Goal: Task Accomplishment & Management: Manage account settings

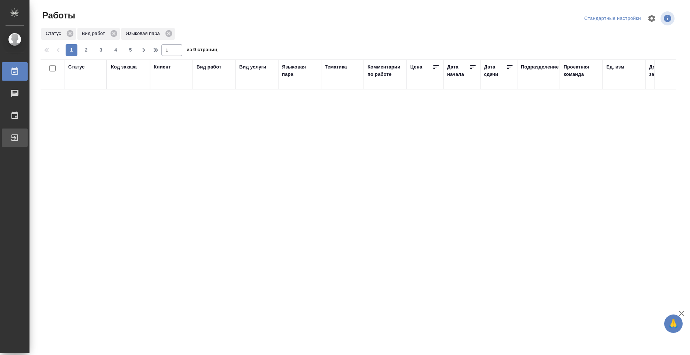
click at [19, 139] on icon at bounding box center [14, 137] width 9 height 9
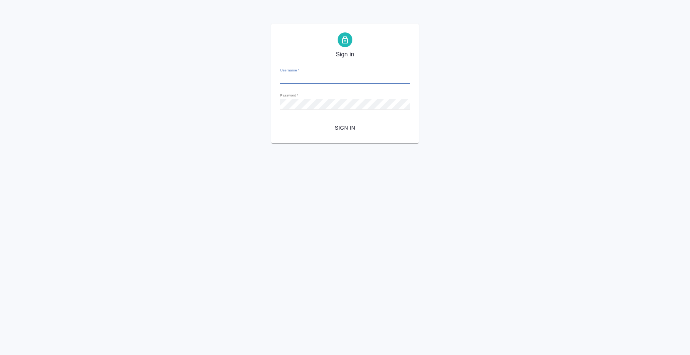
type input "n.kolyshkin@awatera.com"
click at [351, 130] on span "Sign in" at bounding box center [345, 127] width 118 height 9
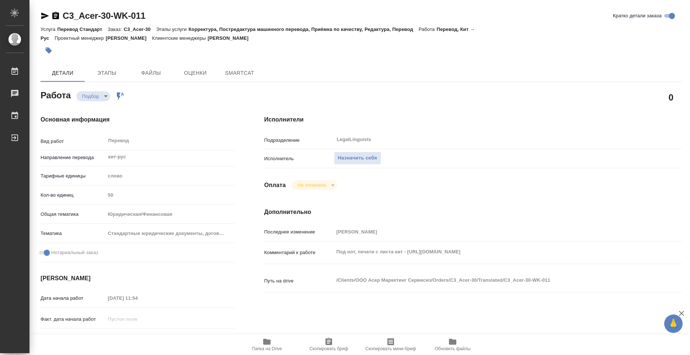
type textarea "x"
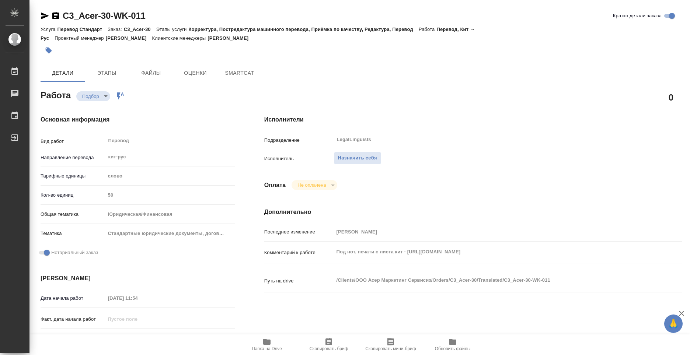
type textarea "x"
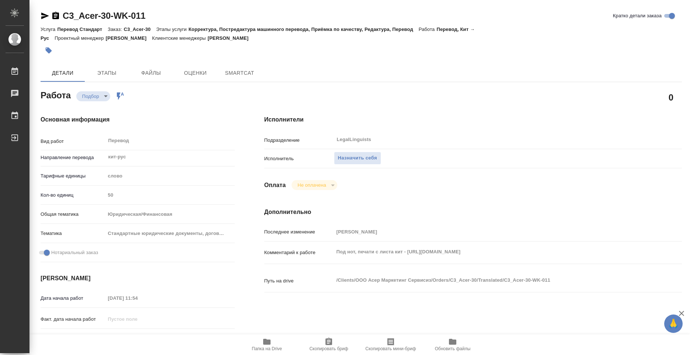
type textarea "x"
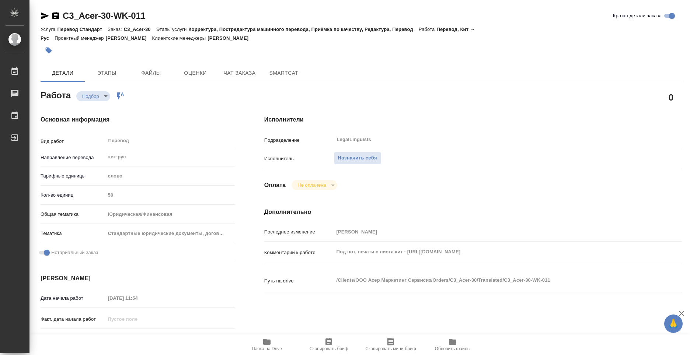
type textarea "x"
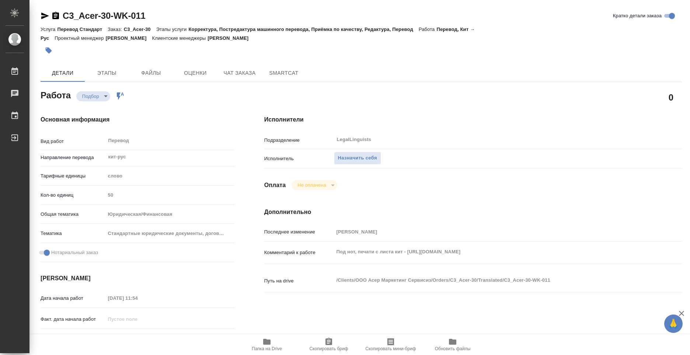
type textarea "x"
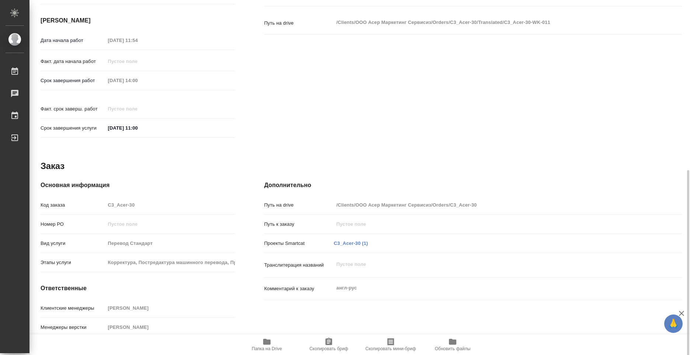
scroll to position [273, 0]
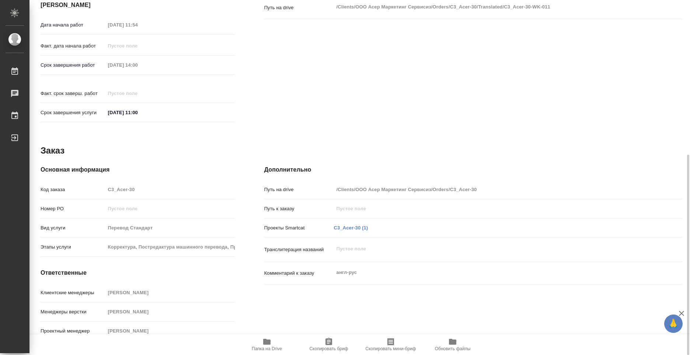
click at [272, 344] on span "Папка на Drive" at bounding box center [266, 345] width 53 height 14
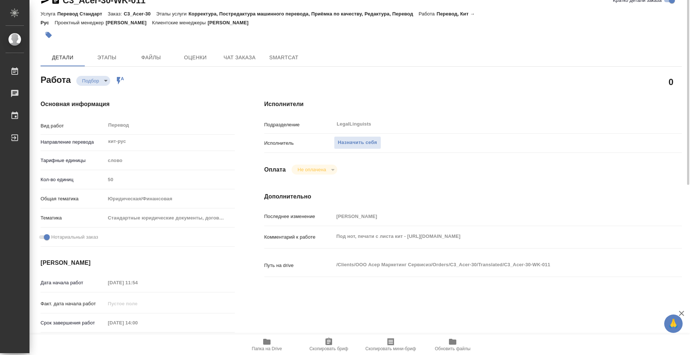
scroll to position [0, 0]
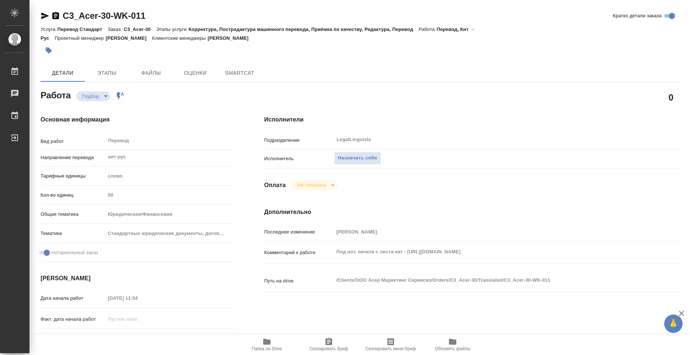
type textarea "x"
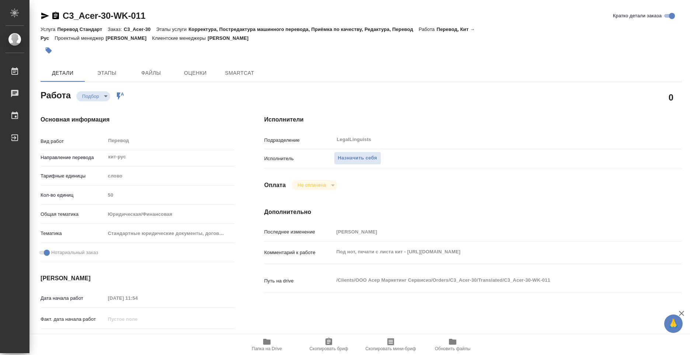
type textarea "x"
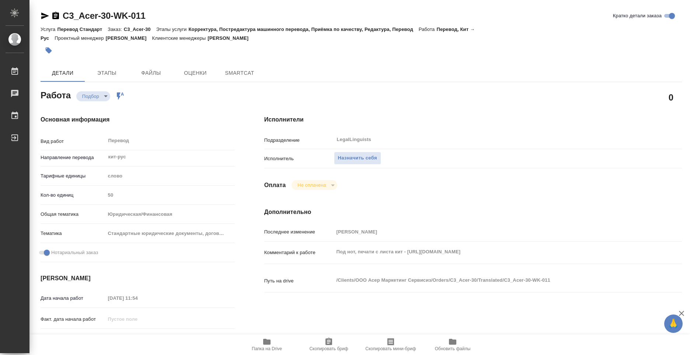
type textarea "x"
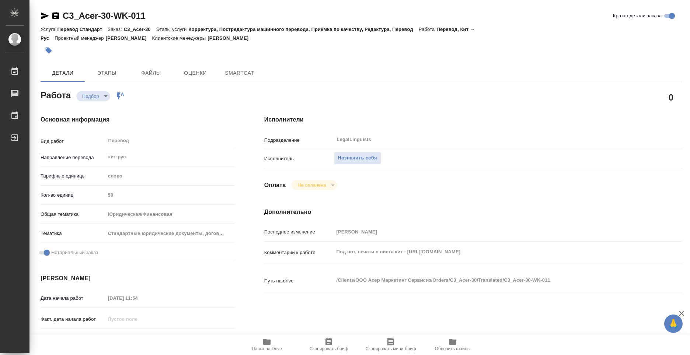
type textarea "x"
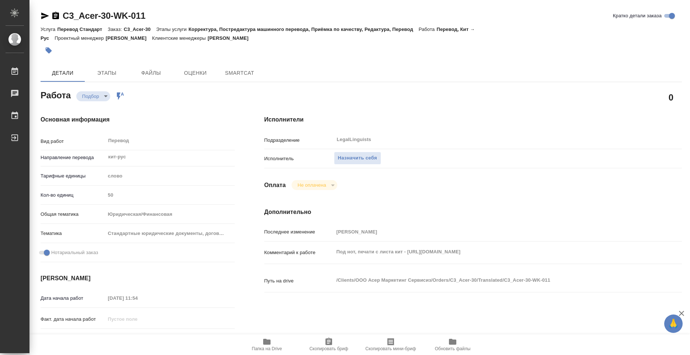
type textarea "x"
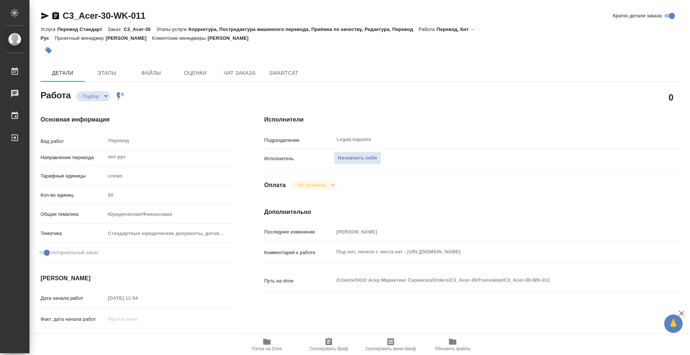
type textarea "x"
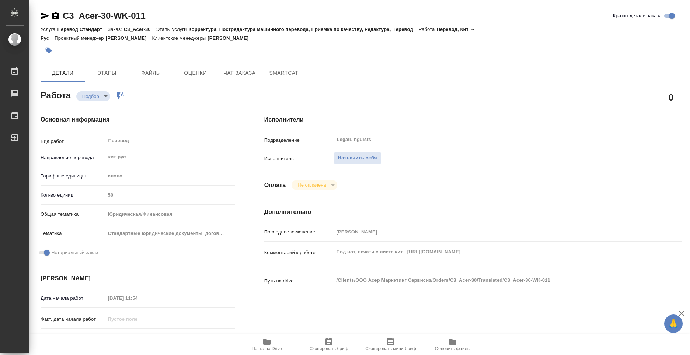
type textarea "x"
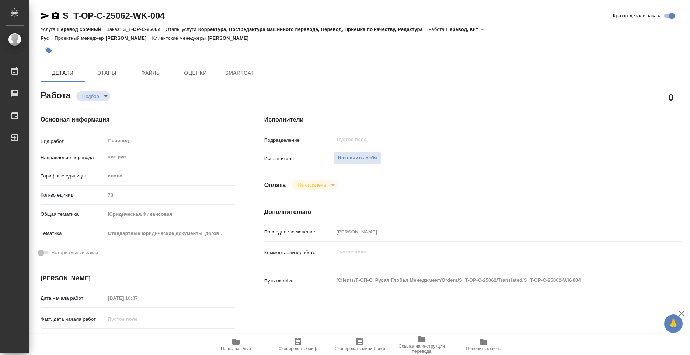
type textarea "x"
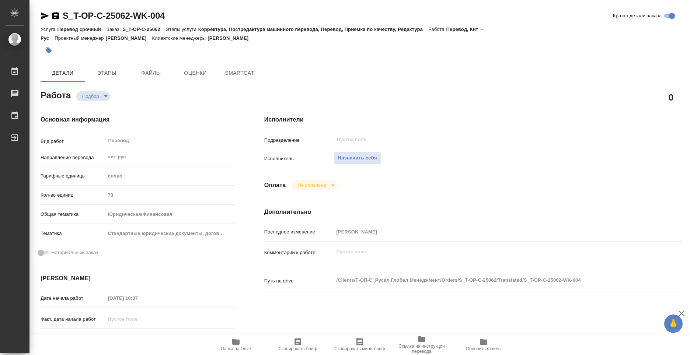
type textarea "x"
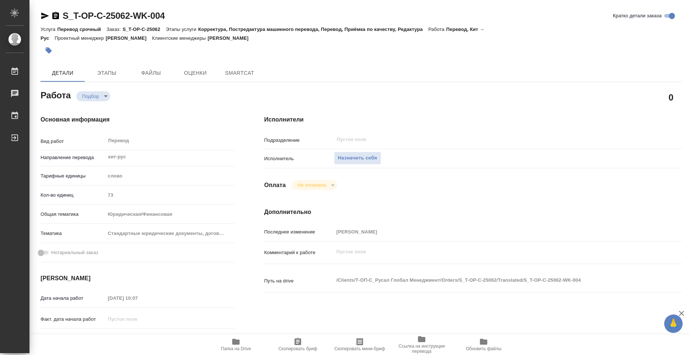
type textarea "x"
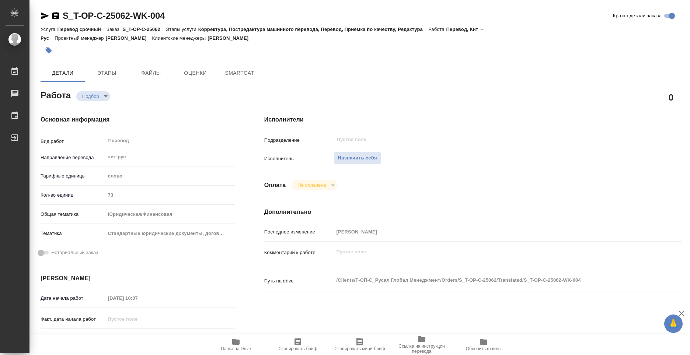
type textarea "x"
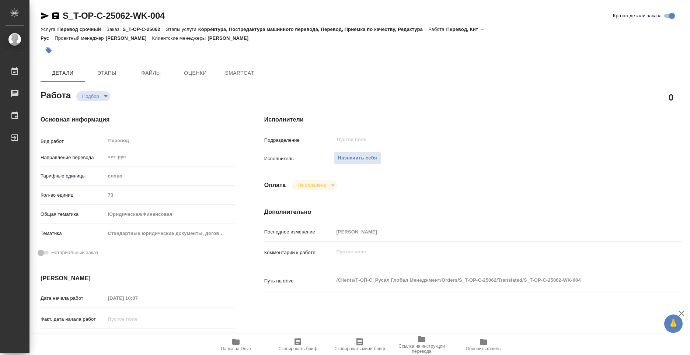
type textarea "x"
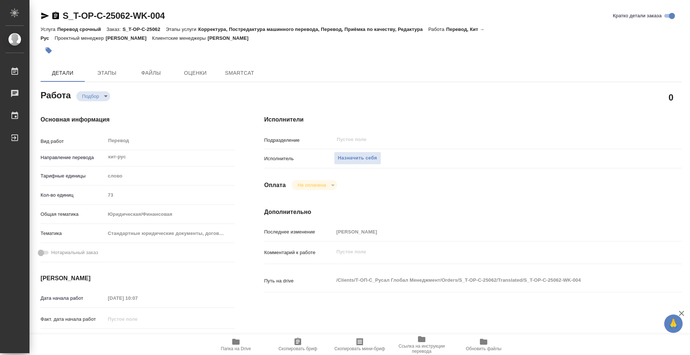
type textarea "x"
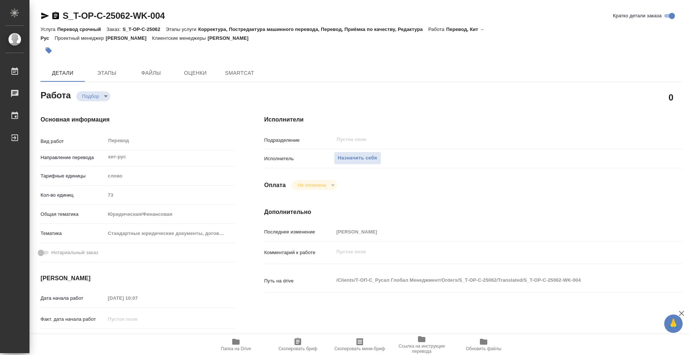
type textarea "x"
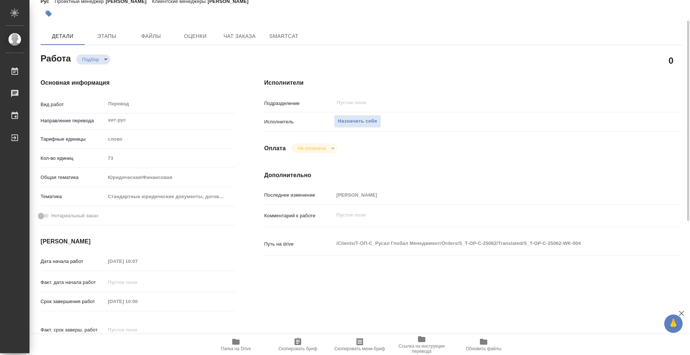
type textarea "x"
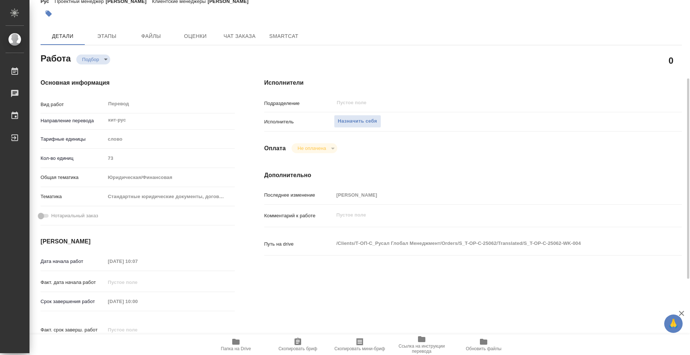
scroll to position [111, 0]
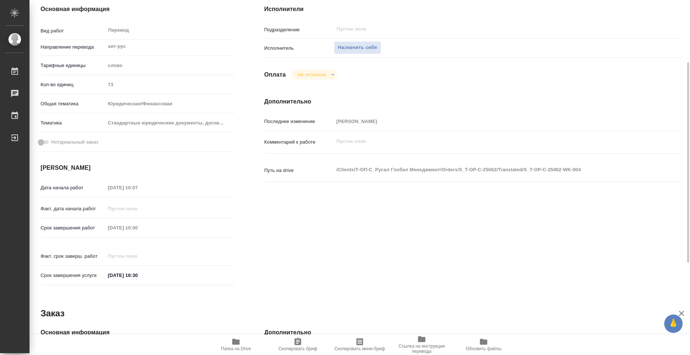
type textarea "x"
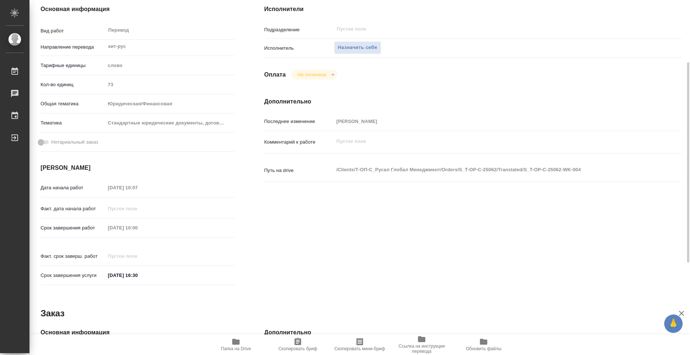
click at [241, 340] on span "Папка на Drive" at bounding box center [235, 345] width 53 height 14
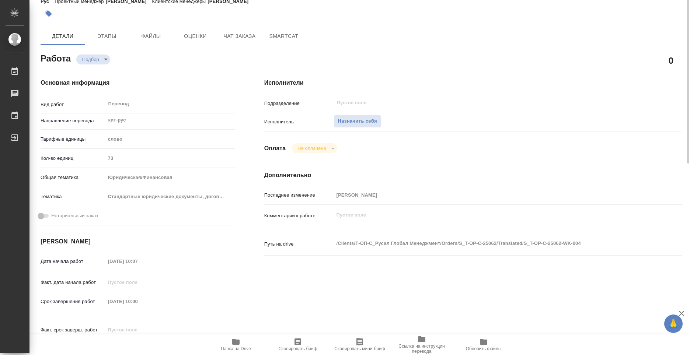
scroll to position [0, 0]
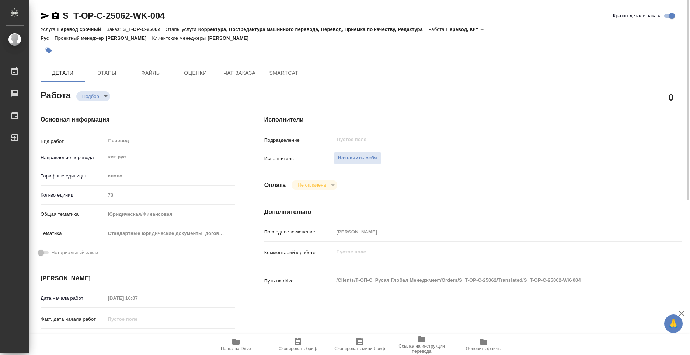
click at [241, 346] on span "Папка на Drive" at bounding box center [235, 345] width 53 height 14
click at [353, 160] on span "Назначить себя" at bounding box center [357, 158] width 39 height 8
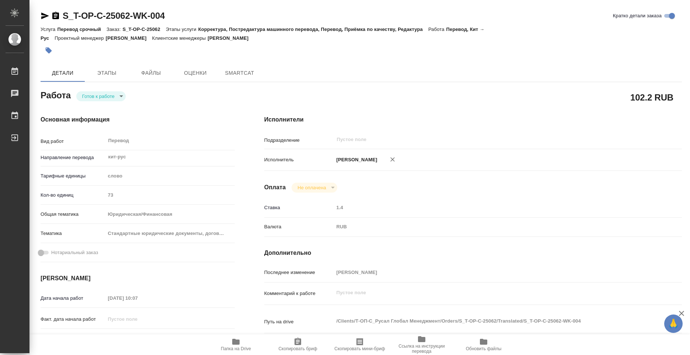
type textarea "x"
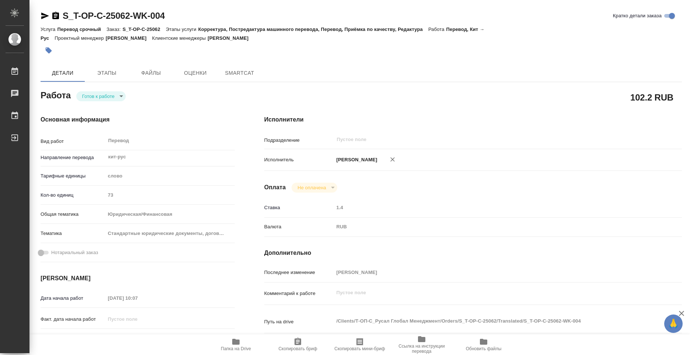
type textarea "x"
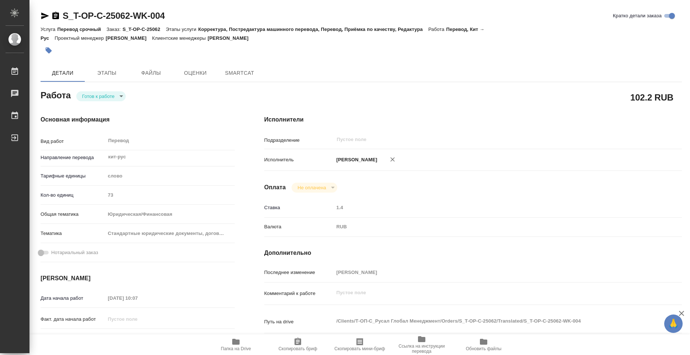
type textarea "x"
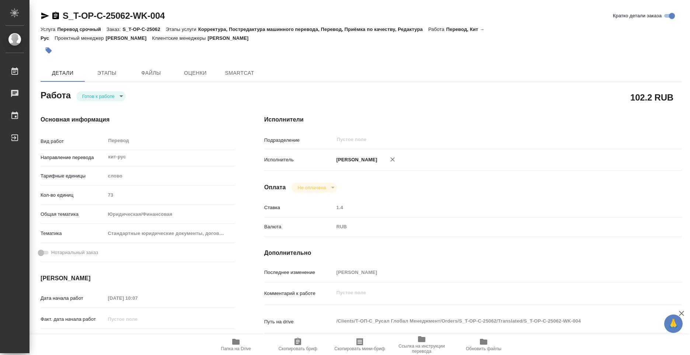
type textarea "x"
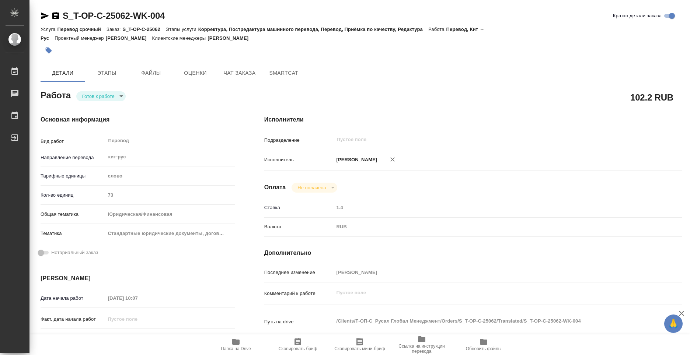
type textarea "x"
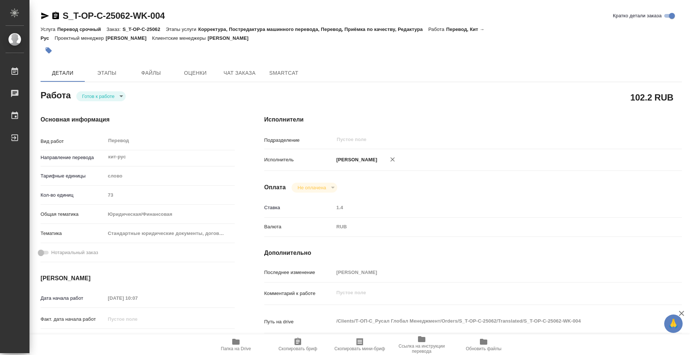
type textarea "x"
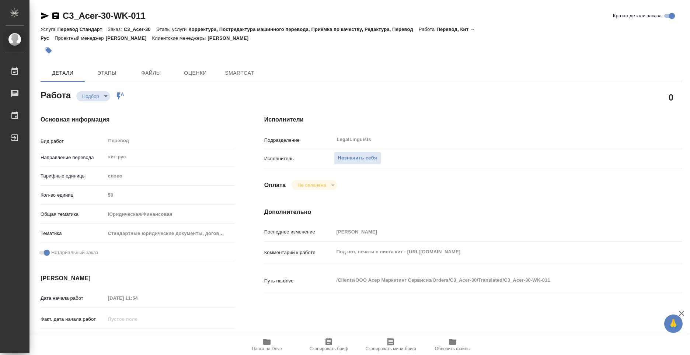
type textarea "x"
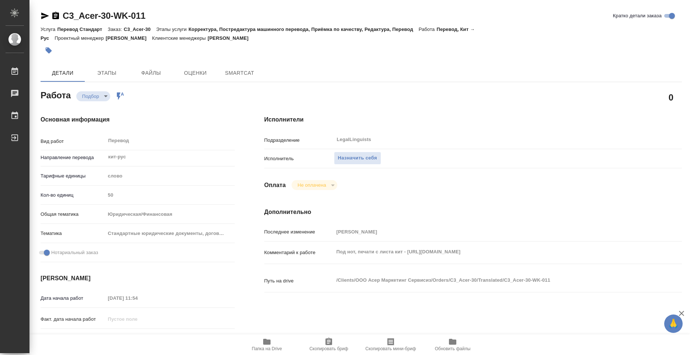
type textarea "x"
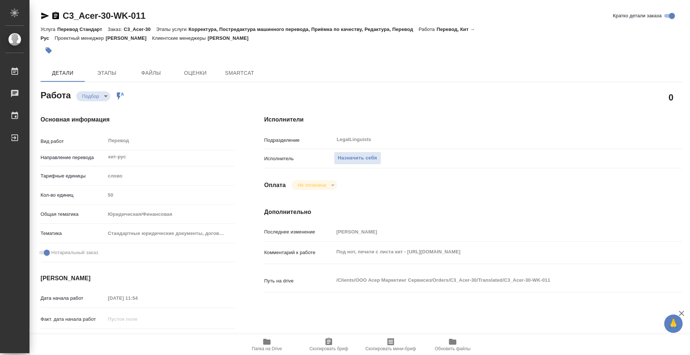
type textarea "x"
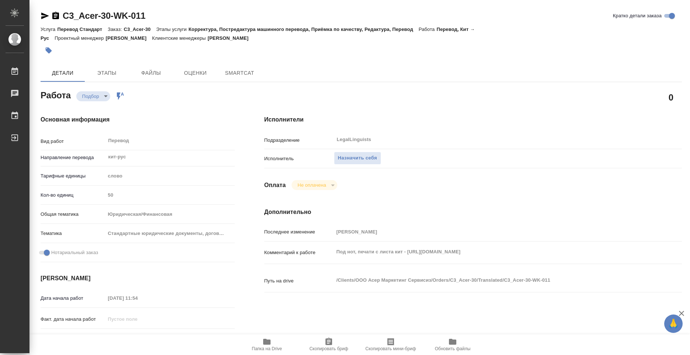
type textarea "x"
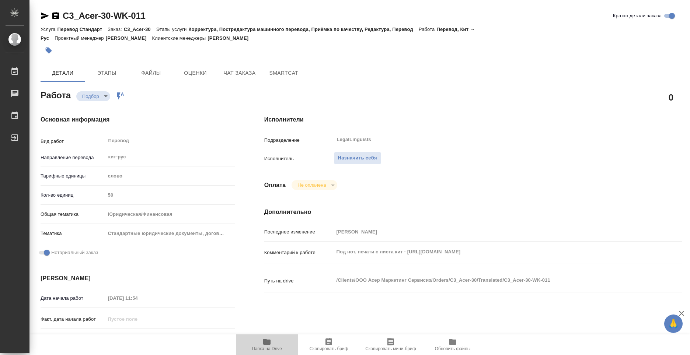
click at [267, 341] on icon "button" at bounding box center [266, 342] width 7 height 6
type textarea "x"
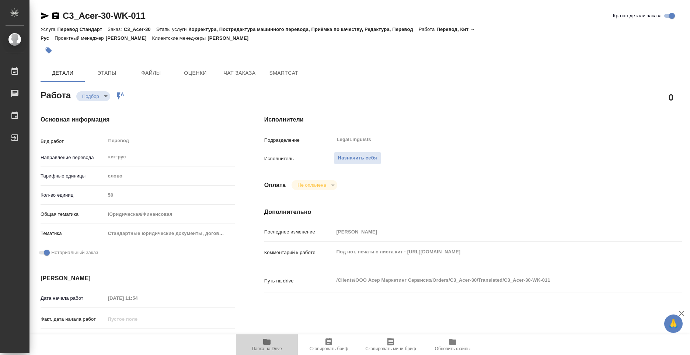
type textarea "x"
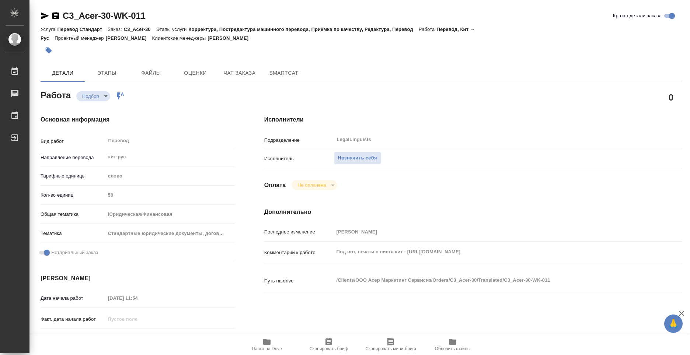
type textarea "x"
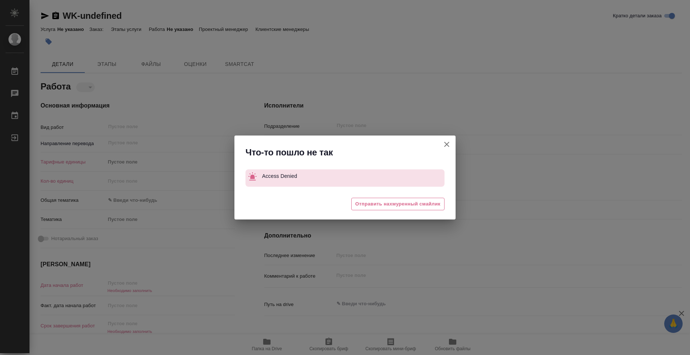
type textarea "x"
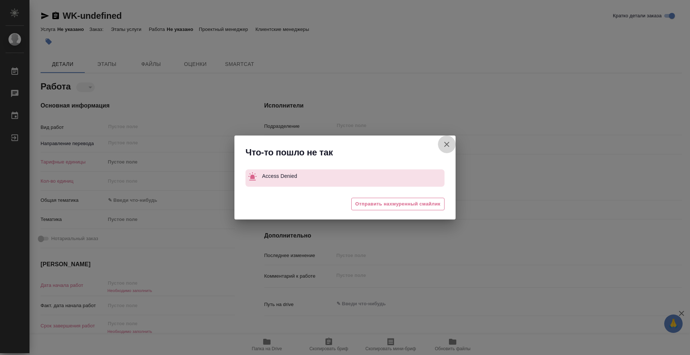
click at [447, 140] on icon "button" at bounding box center [446, 144] width 9 height 9
type textarea "x"
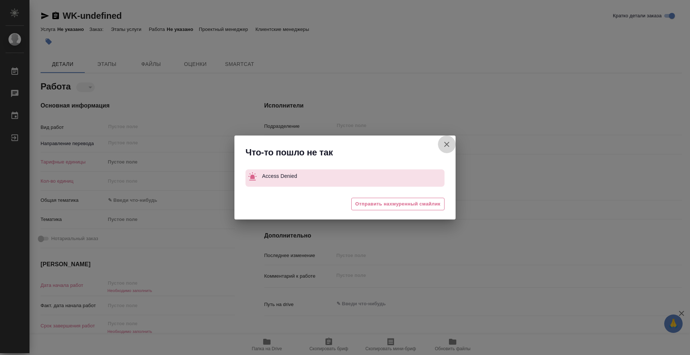
type textarea "x"
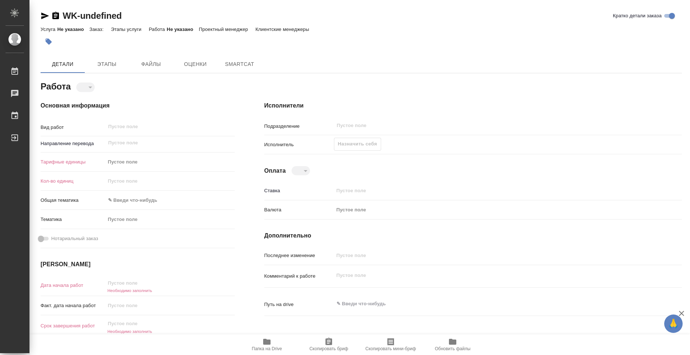
type textarea "x"
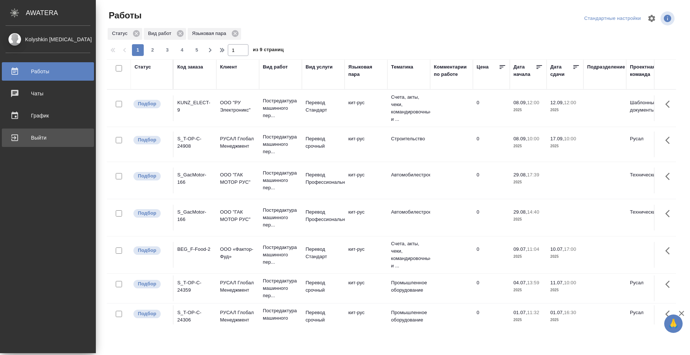
click at [27, 136] on div "Выйти" at bounding box center [48, 137] width 85 height 11
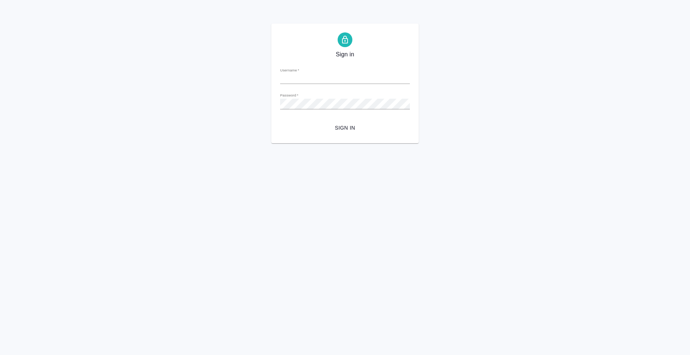
type input "[PERSON_NAME][EMAIL_ADDRESS][DOMAIN_NAME]"
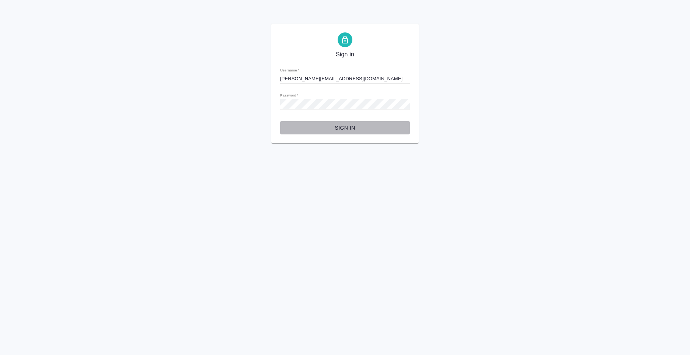
click at [354, 127] on span "Sign in" at bounding box center [345, 127] width 118 height 9
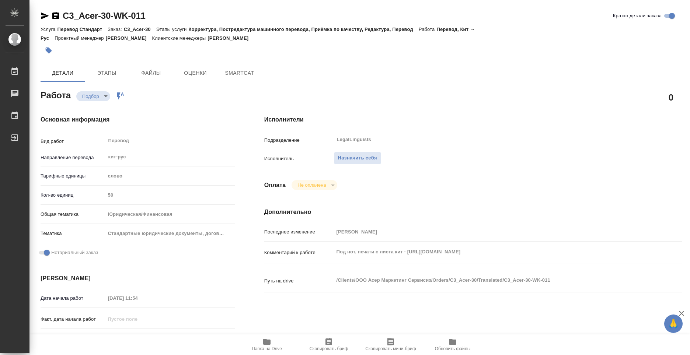
type textarea "x"
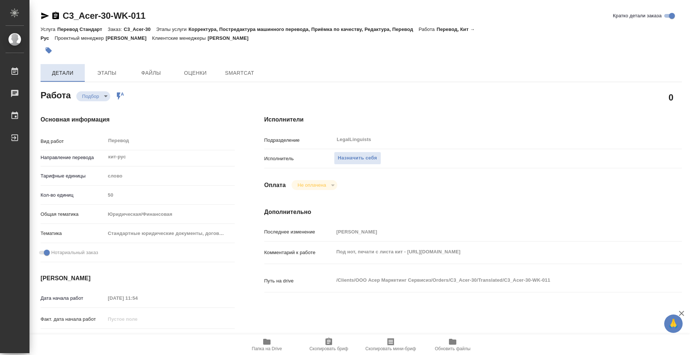
type textarea "x"
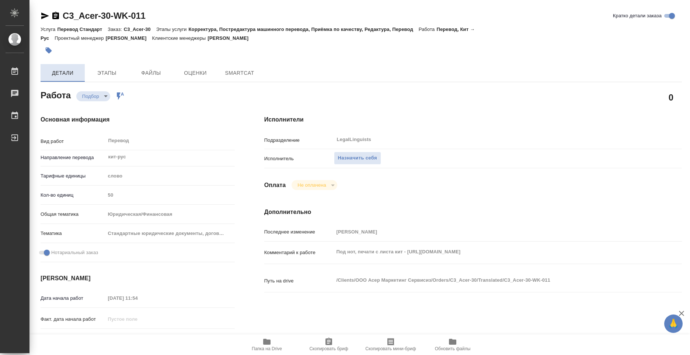
type textarea "x"
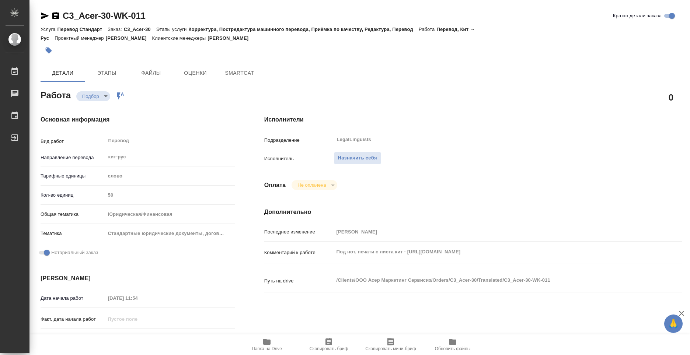
type textarea "x"
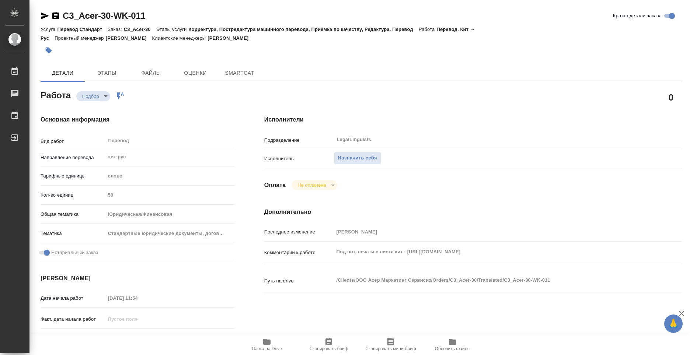
type textarea "x"
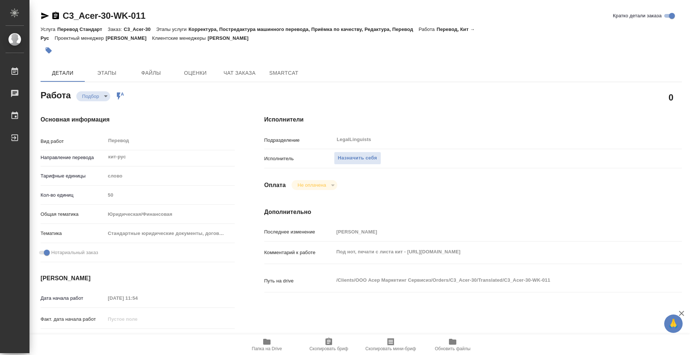
type textarea "x"
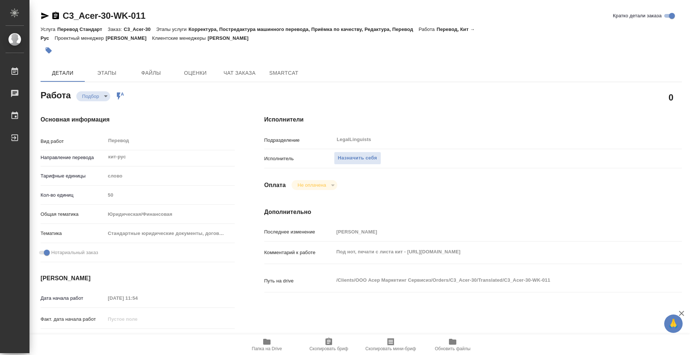
type textarea "x"
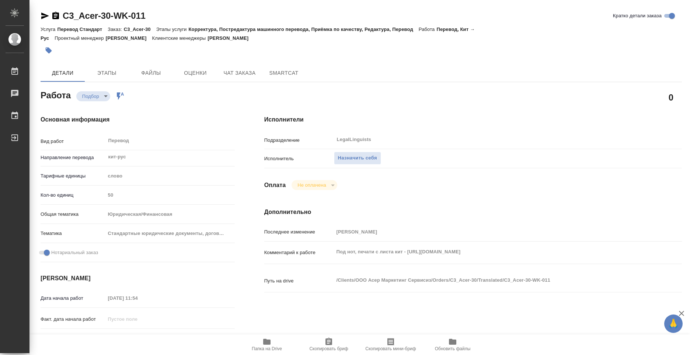
type textarea "x"
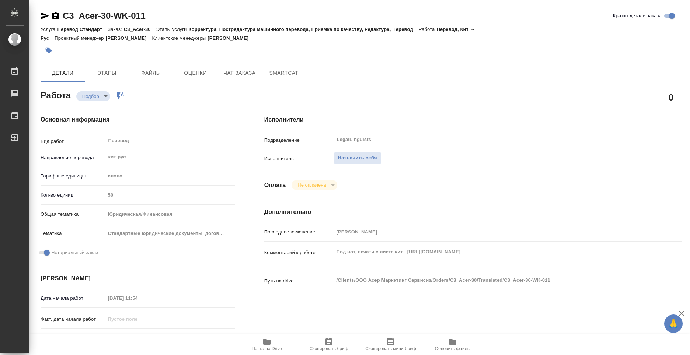
type textarea "x"
